Goal: Check status

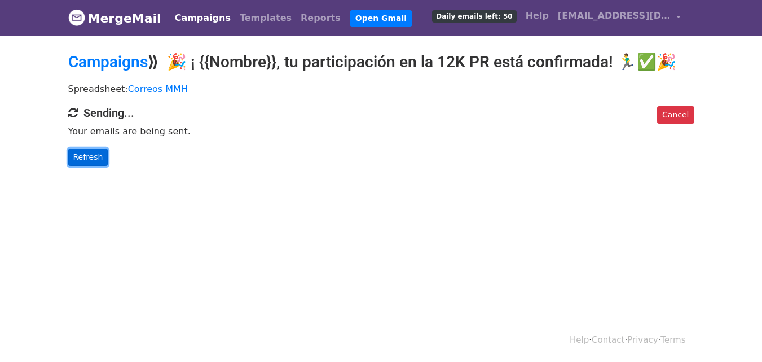
click at [78, 155] on link "Refresh" at bounding box center [88, 156] width 40 height 17
click at [90, 159] on link "Refresh" at bounding box center [88, 156] width 40 height 17
